Goal: Find specific page/section: Find specific page/section

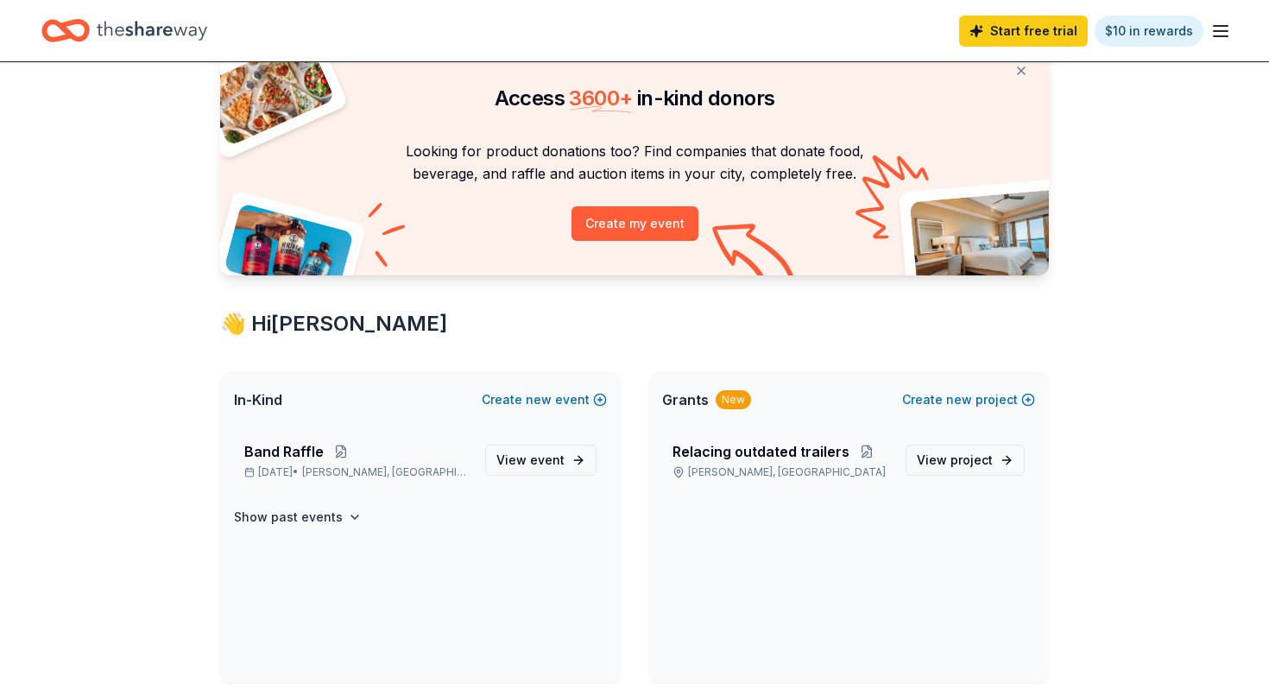
scroll to position [73, 0]
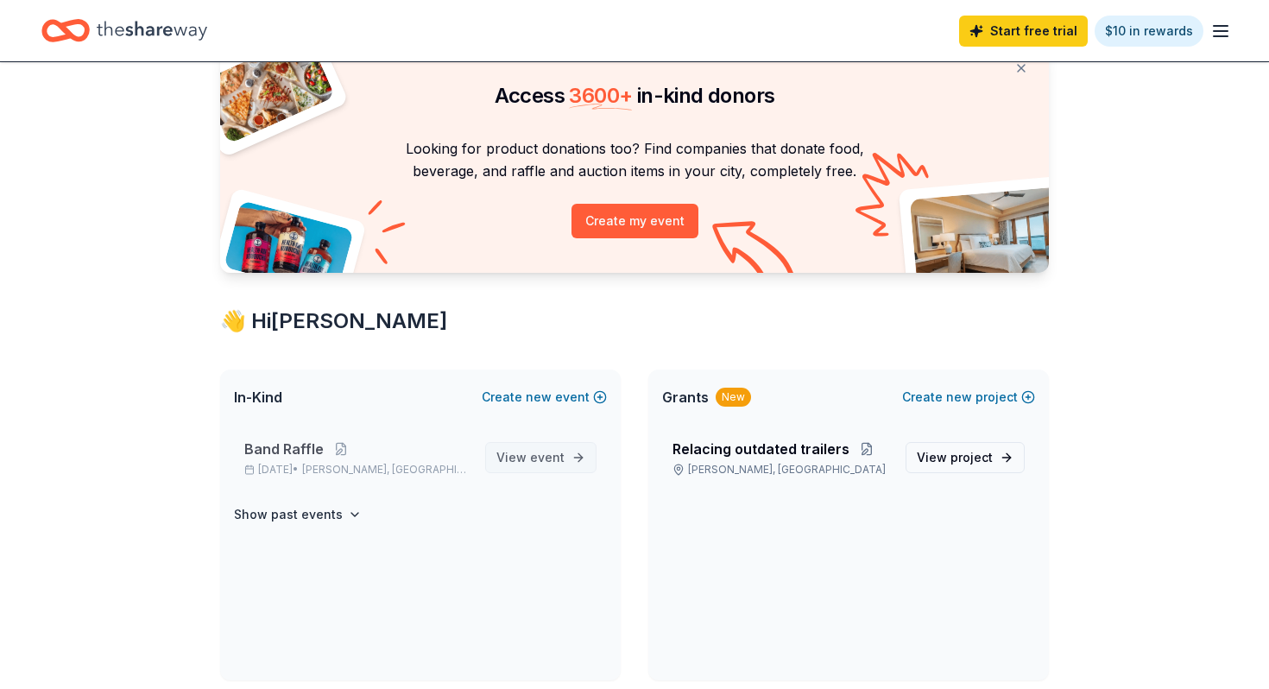
click at [513, 456] on span "View event" at bounding box center [530, 457] width 68 height 21
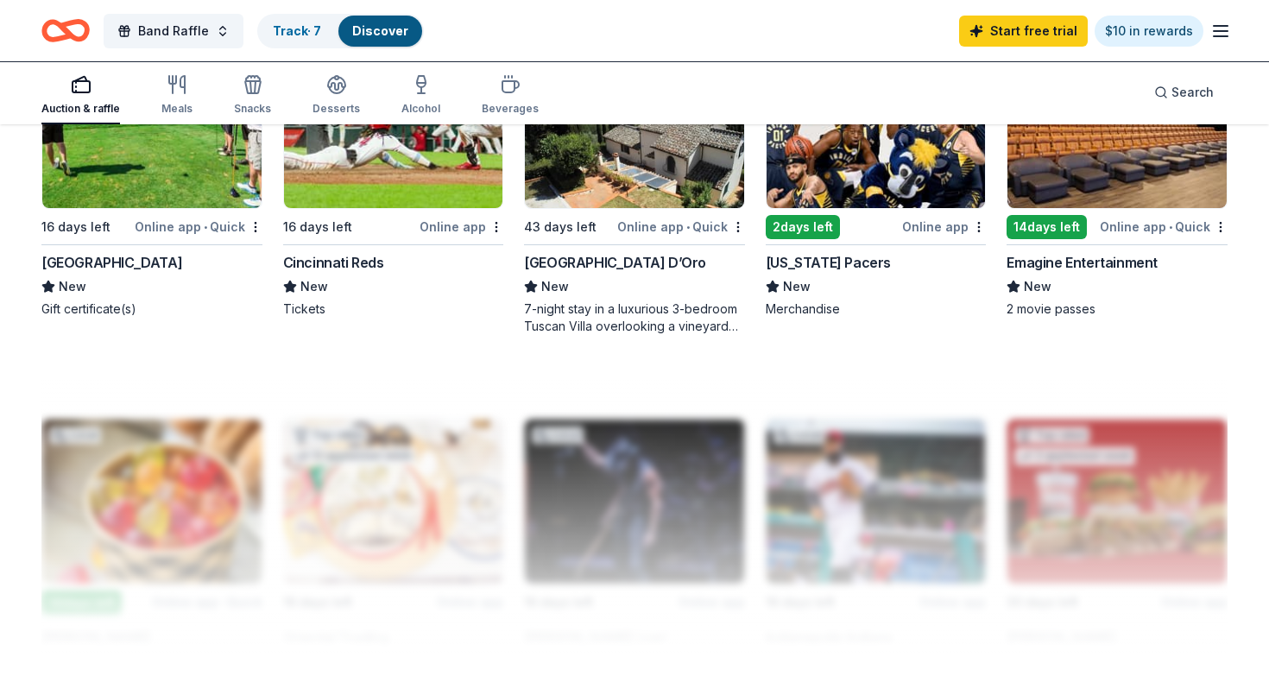
scroll to position [1276, 0]
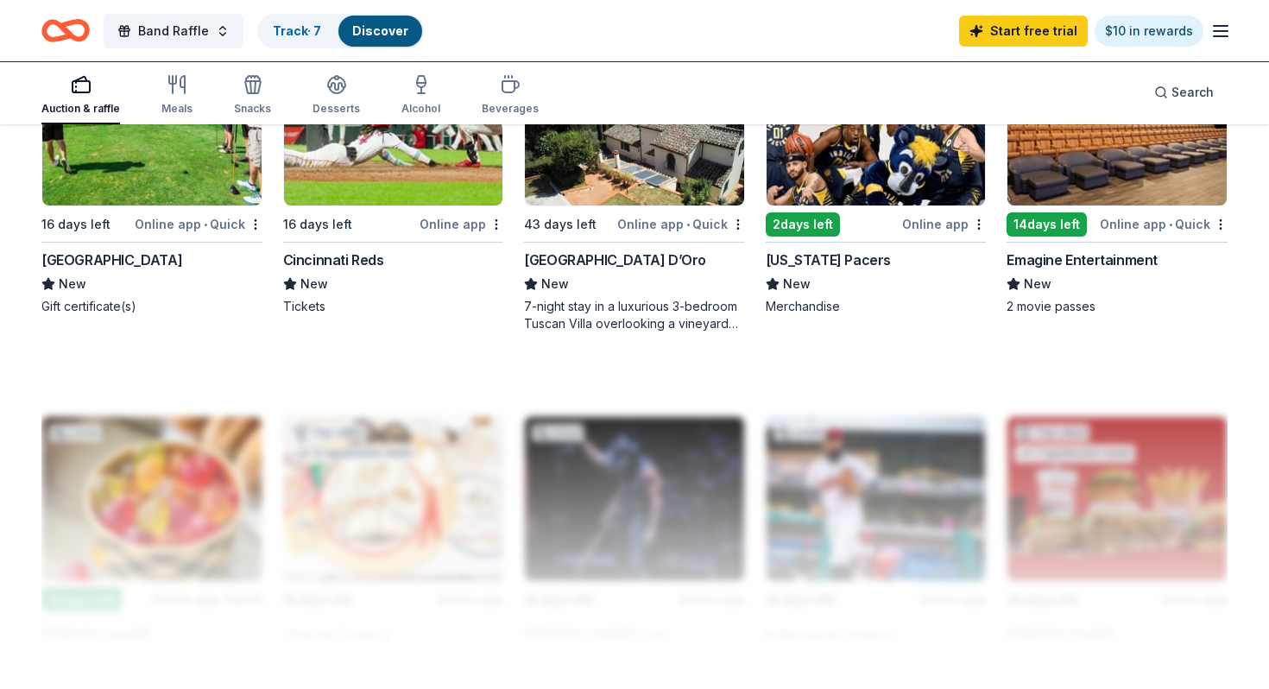
click at [1086, 252] on div "Emagine Entertainment" at bounding box center [1081, 259] width 151 height 21
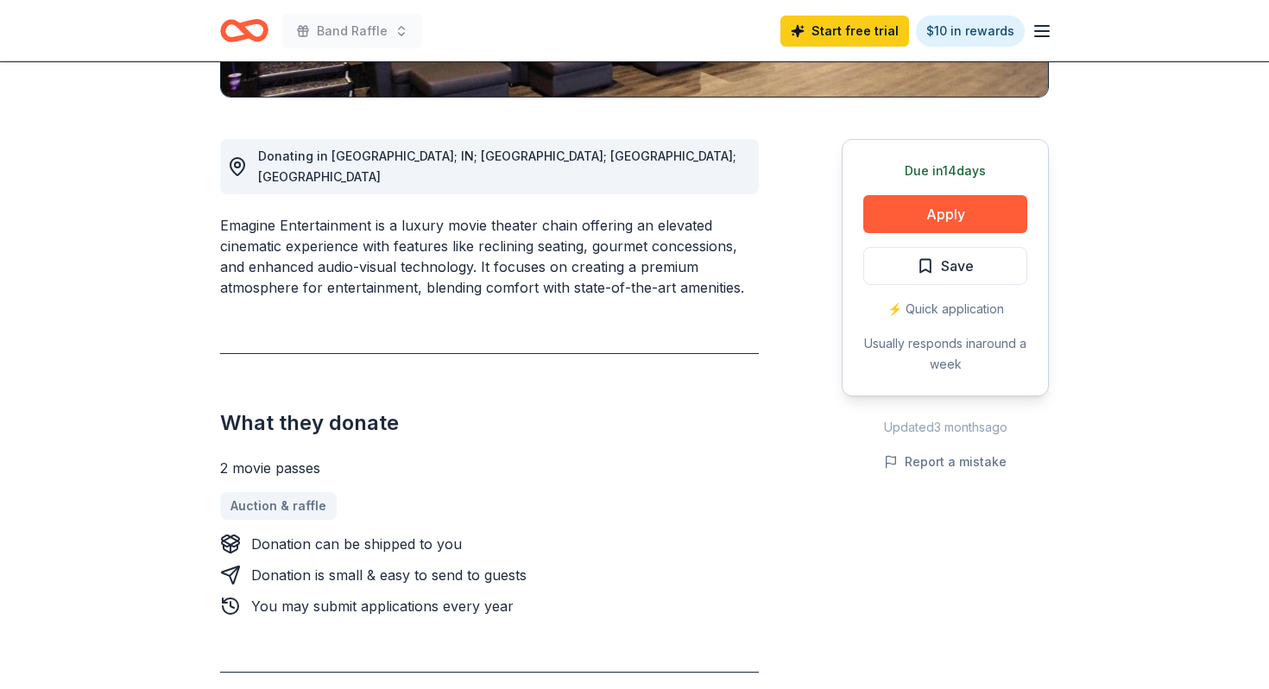
scroll to position [442, 0]
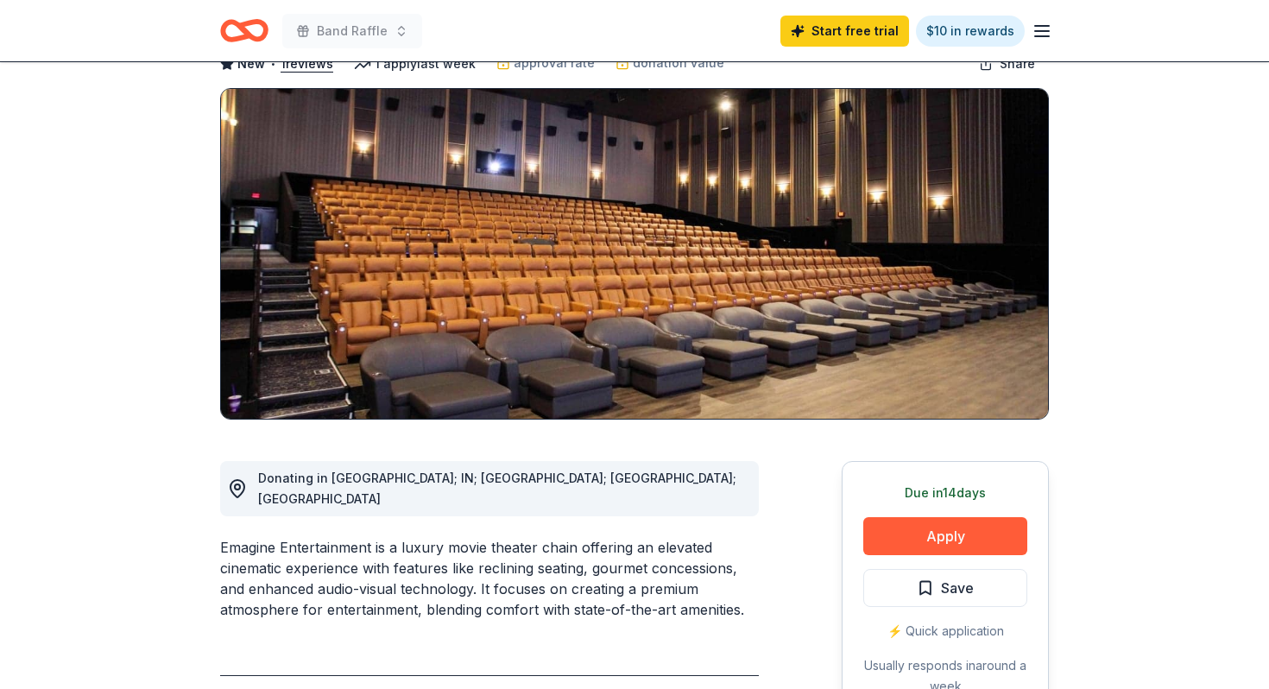
scroll to position [0, 0]
